Goal: Information Seeking & Learning: Understand process/instructions

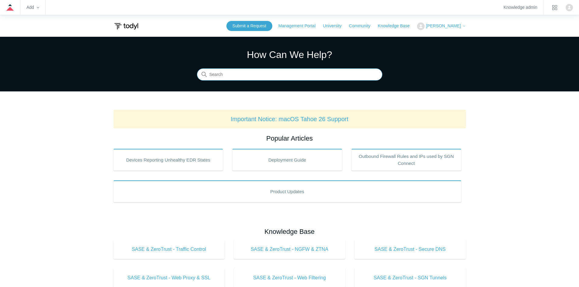
click at [223, 74] on input "Search" at bounding box center [289, 75] width 185 height 12
type input "deny"
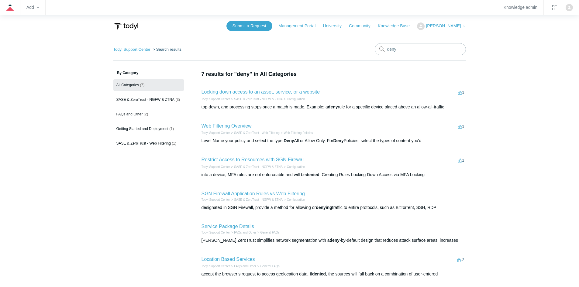
click at [222, 90] on link "Locking down access to an asset, service, or a website" at bounding box center [260, 91] width 118 height 5
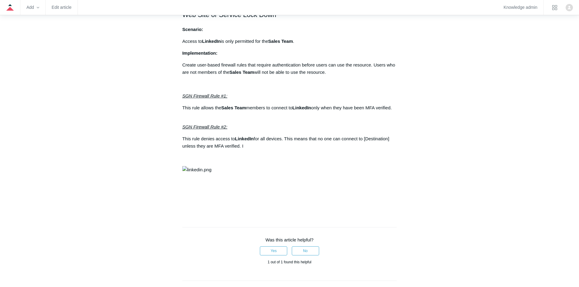
scroll to position [486, 0]
drag, startPoint x: 177, startPoint y: 189, endPoint x: 227, endPoint y: 185, distance: 50.3
copy em "SGN Firewall Rule #2:"
click at [299, 131] on p "SGN Firewall Rule #2:" at bounding box center [289, 123] width 214 height 15
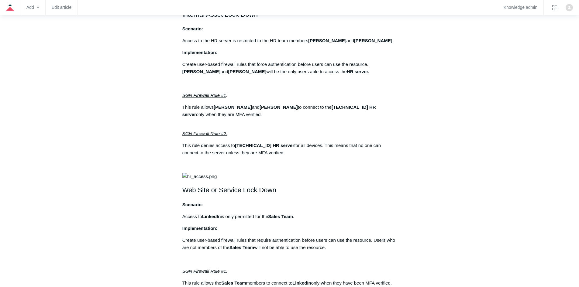
scroll to position [304, 0]
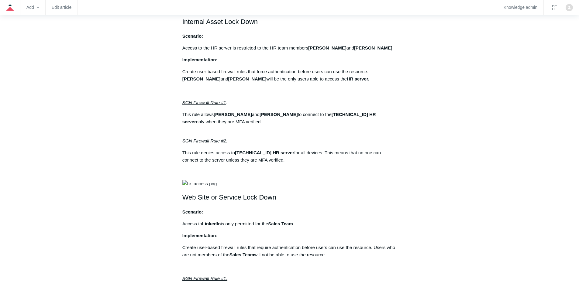
click at [63, 84] on main "Todyl Support Center SASE & ZeroTrust - NGFW & ZTNA Configuration Articles in t…" at bounding box center [289, 164] width 579 height 863
